Goal: Task Accomplishment & Management: Use online tool/utility

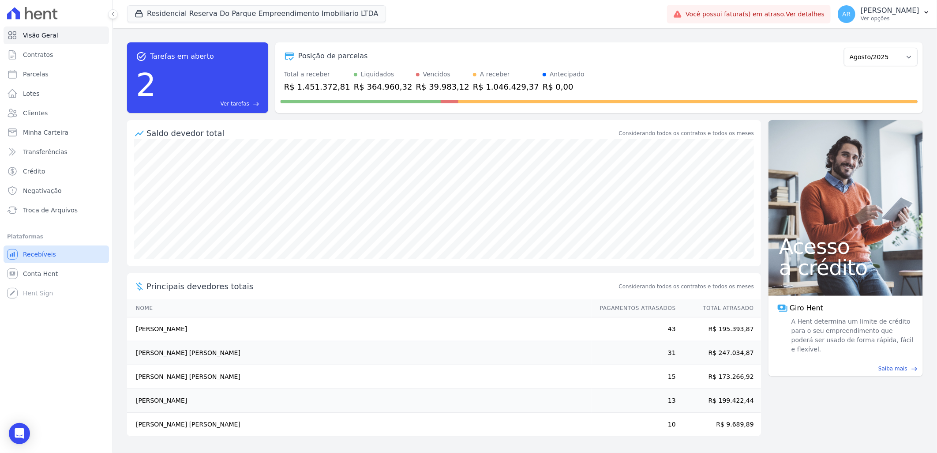
click at [45, 250] on span "Recebíveis" at bounding box center [39, 254] width 33 height 9
click at [67, 206] on span "Troca de Arquivos" at bounding box center [50, 210] width 55 height 9
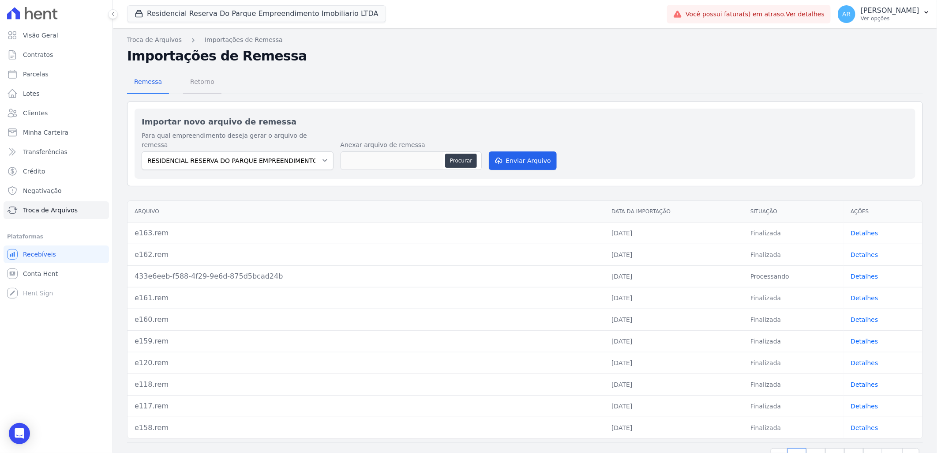
click at [192, 78] on span "Retorno" at bounding box center [202, 82] width 35 height 18
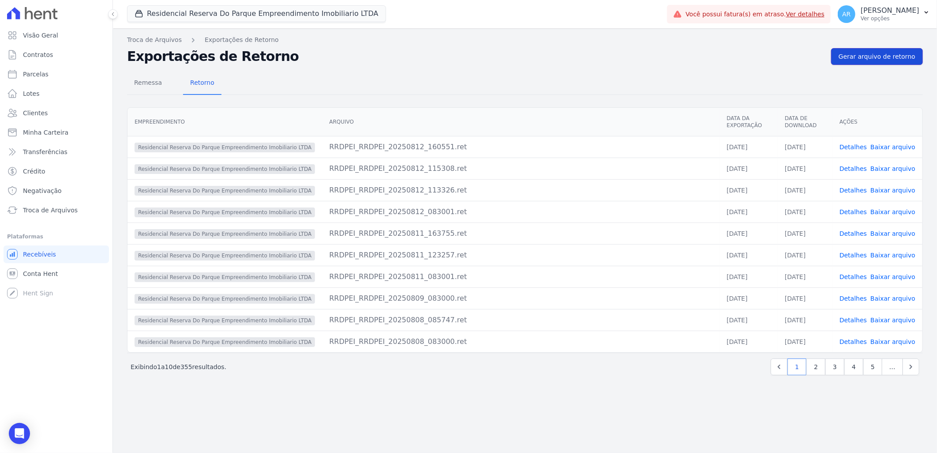
click at [863, 51] on link "Gerar arquivo de retorno" at bounding box center [878, 56] width 92 height 17
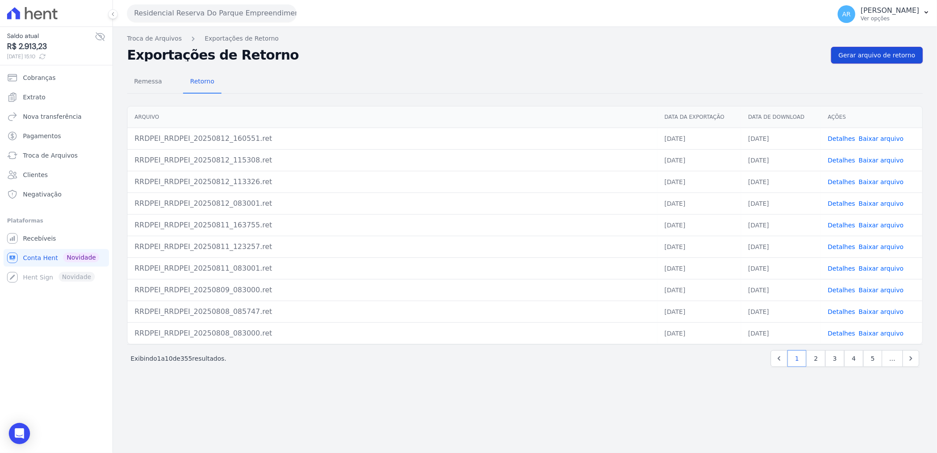
click at [881, 49] on link "Gerar arquivo de retorno" at bounding box center [878, 55] width 92 height 17
